Goal: Check status: Check status

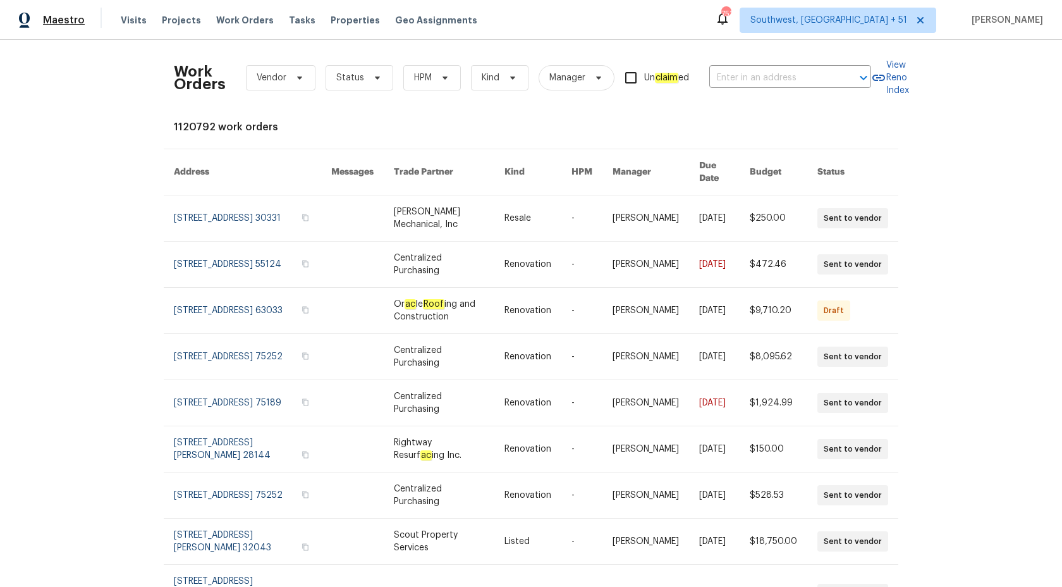
click at [72, 20] on span "Maestro" at bounding box center [64, 20] width 42 height 13
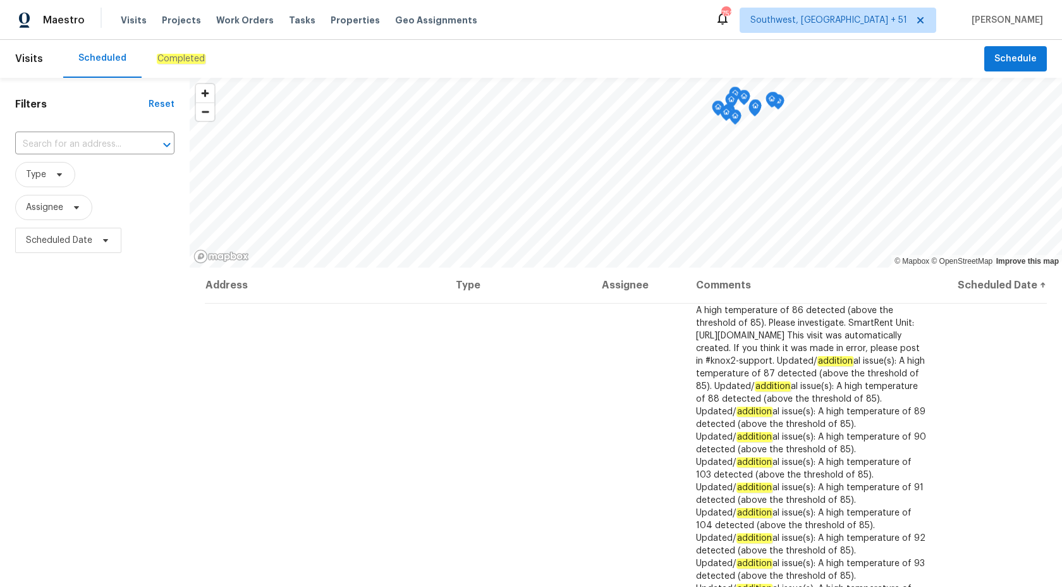
click at [178, 56] on em "Completed" at bounding box center [181, 59] width 49 height 10
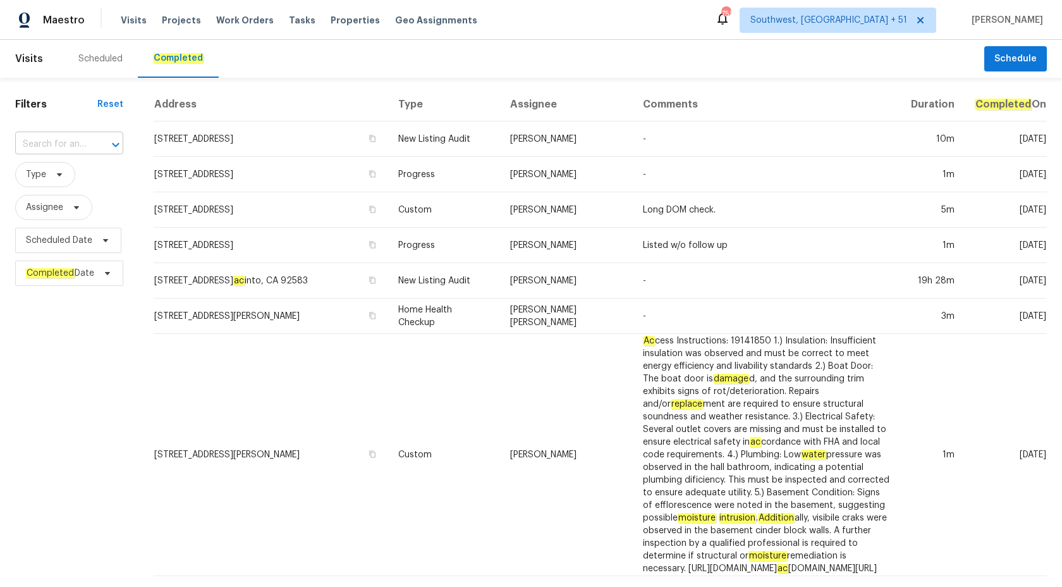
click at [65, 141] on input "text" at bounding box center [51, 145] width 73 height 20
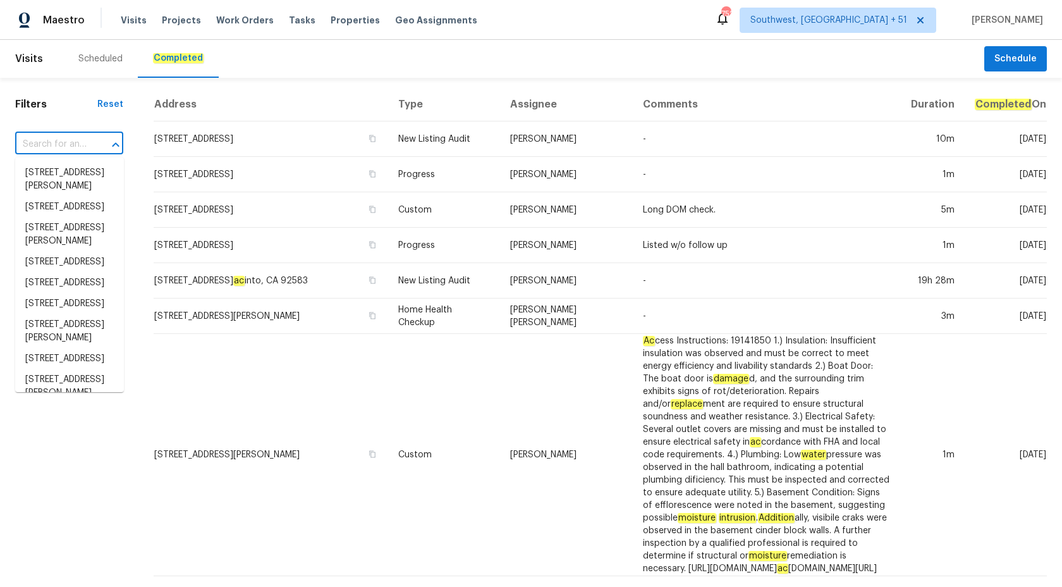
paste input "2315 Hidden Lake St, Kissimmee, FL 34741"
type input "2315 Hidden Lake St, Kissimmee, FL 34741"
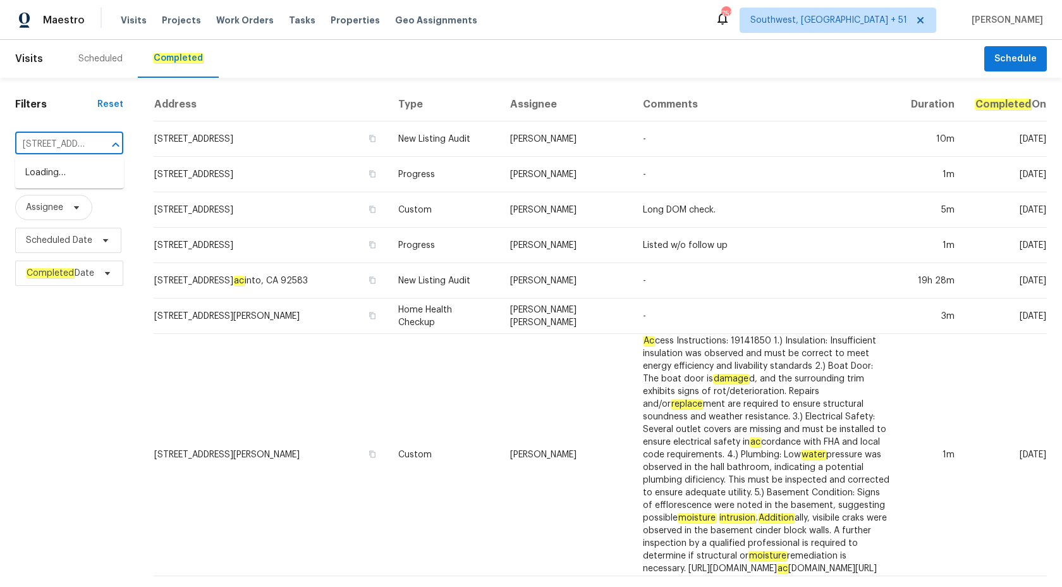
scroll to position [0, 107]
click at [70, 174] on li "2315 Hidden Lake St, Kissimmee, FL 34741" at bounding box center [69, 173] width 109 height 21
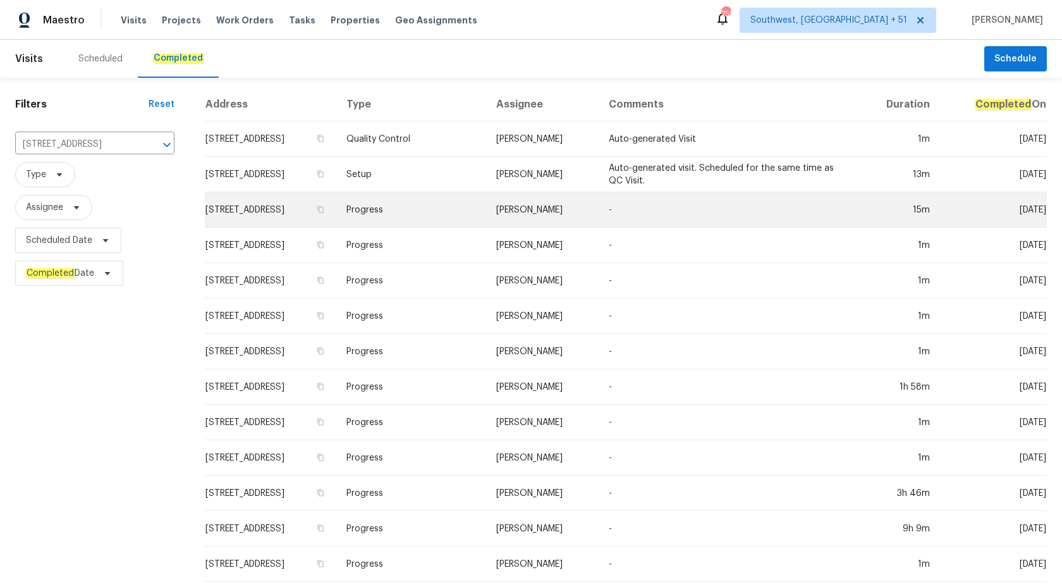
click at [467, 204] on td "Progress" at bounding box center [411, 209] width 150 height 35
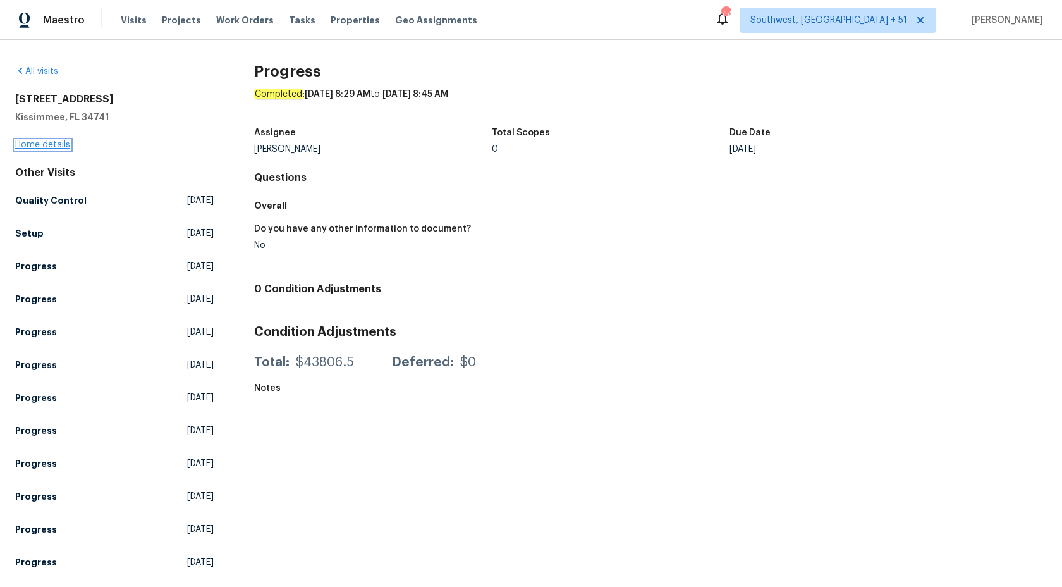
click at [40, 143] on link "Home details" at bounding box center [42, 144] width 55 height 9
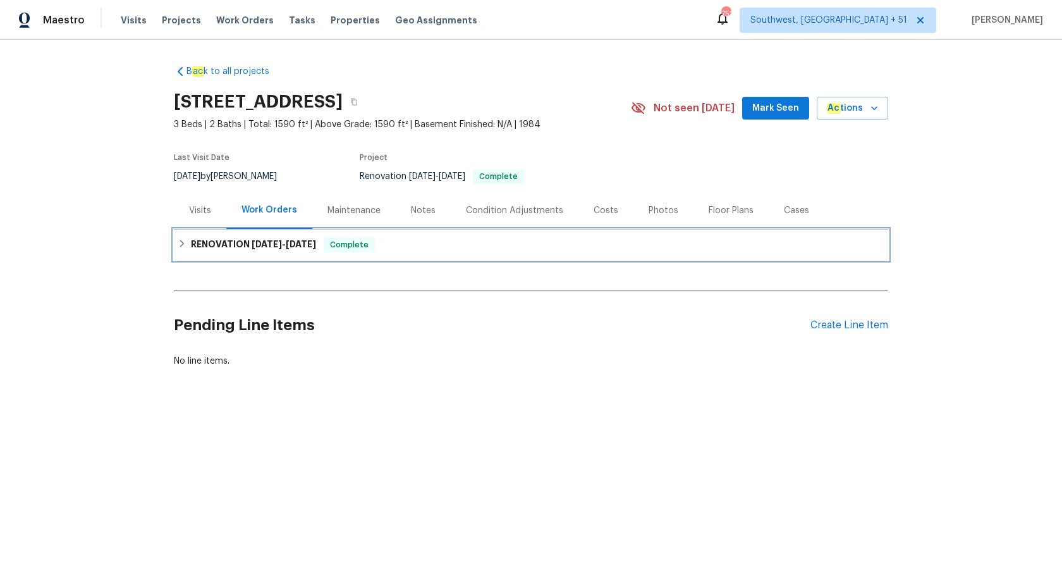
click at [269, 230] on div "RENOVATION 8/26/25 - 9/22/25 Complete" at bounding box center [531, 245] width 715 height 30
